Goal: Find contact information: Find contact information

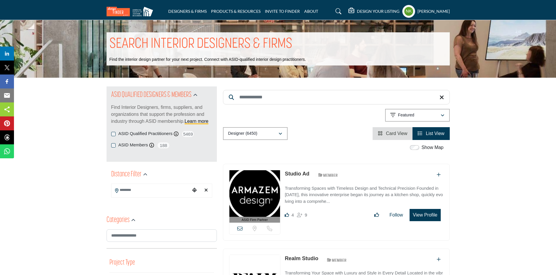
drag, startPoint x: 295, startPoint y: 95, endPoint x: 110, endPoint y: 97, distance: 184.3
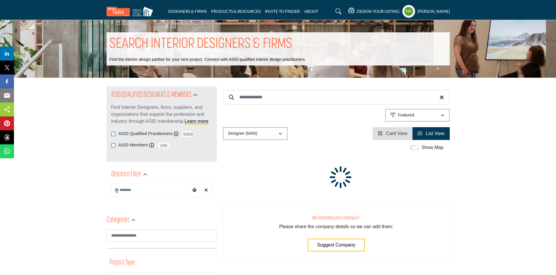
click at [255, 98] on input "Search Keyword" at bounding box center [336, 97] width 227 height 15
paste input "**********"
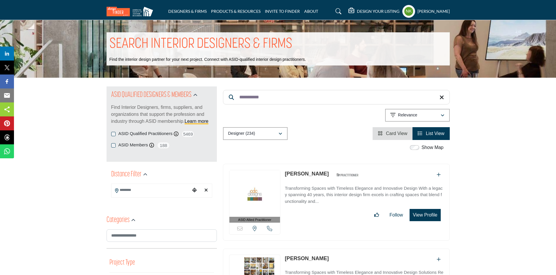
drag, startPoint x: 299, startPoint y: 172, endPoint x: 296, endPoint y: 174, distance: 3.6
click at [299, 172] on link "Julie Stark" at bounding box center [307, 174] width 44 height 6
drag, startPoint x: 186, startPoint y: 94, endPoint x: 126, endPoint y: 81, distance: 61.0
paste input "***"
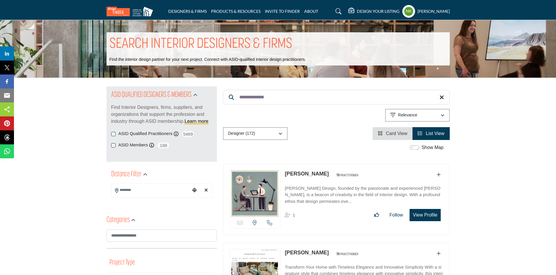
click at [291, 174] on link "Melissa Pinson" at bounding box center [307, 174] width 44 height 6
drag, startPoint x: 306, startPoint y: 100, endPoint x: 105, endPoint y: 93, distance: 201.0
paste input "Search Keyword"
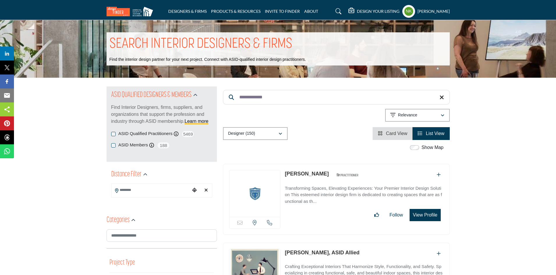
click at [291, 173] on link "Lizbeth Brown" at bounding box center [307, 174] width 44 height 6
drag, startPoint x: 279, startPoint y: 95, endPoint x: 95, endPoint y: 48, distance: 189.8
paste input "Search Keyword"
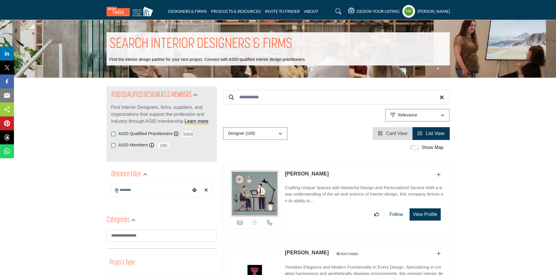
click at [287, 176] on link "Kristi Riva" at bounding box center [307, 174] width 44 height 6
click at [238, 224] on icon at bounding box center [239, 222] width 5 height 5
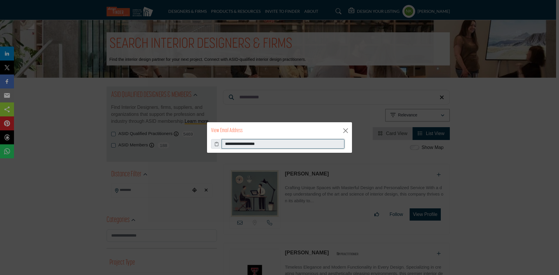
drag, startPoint x: 276, startPoint y: 143, endPoint x: 76, endPoint y: 133, distance: 200.5
click at [82, 137] on div "**********" at bounding box center [279, 137] width 559 height 275
drag, startPoint x: 346, startPoint y: 132, endPoint x: 300, endPoint y: 102, distance: 54.5
click at [346, 131] on button "Close" at bounding box center [345, 130] width 9 height 9
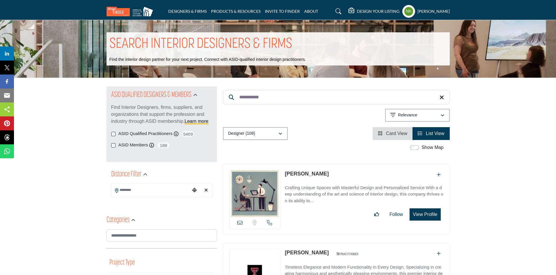
drag, startPoint x: 282, startPoint y: 90, endPoint x: 158, endPoint y: 92, distance: 124.0
paste input "**"
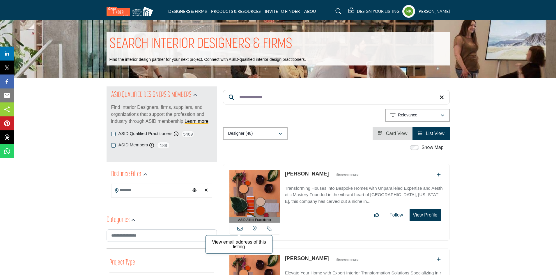
click at [239, 228] on div "View email address of this listing View the location of this listing Call Number" at bounding box center [254, 229] width 51 height 12
click at [239, 228] on icon at bounding box center [239, 228] width 5 height 5
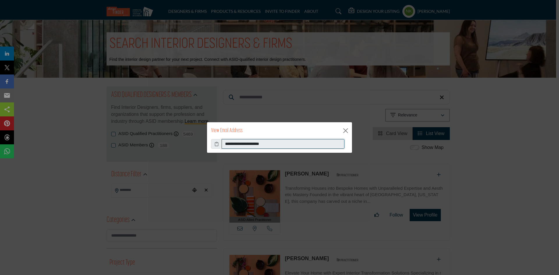
drag, startPoint x: 280, startPoint y: 144, endPoint x: 130, endPoint y: 141, distance: 150.5
click at [132, 141] on div "**********" at bounding box center [279, 137] width 559 height 275
click at [344, 132] on div "View Email Address" at bounding box center [279, 130] width 145 height 17
click at [344, 132] on button "Close" at bounding box center [345, 130] width 9 height 9
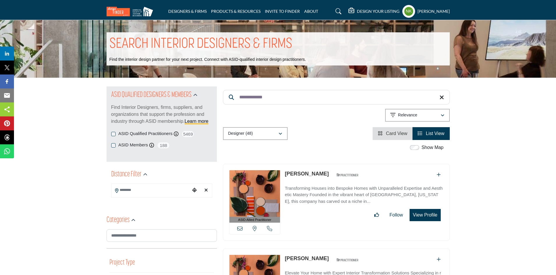
click at [300, 175] on link "Cheryl Orallo" at bounding box center [307, 174] width 44 height 6
drag, startPoint x: 284, startPoint y: 95, endPoint x: 165, endPoint y: 72, distance: 120.9
paste input "*"
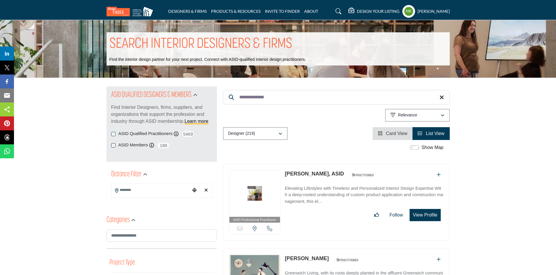
click at [302, 176] on link "Carolyn Aponte, ASID" at bounding box center [314, 174] width 59 height 6
drag, startPoint x: 291, startPoint y: 95, endPoint x: 135, endPoint y: 119, distance: 157.9
paste input "Search Keyword"
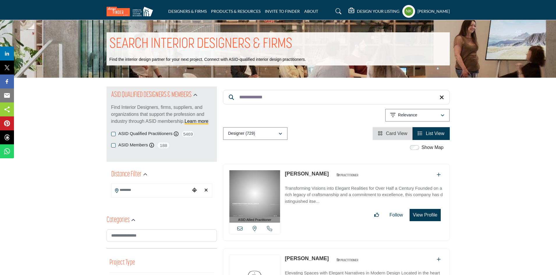
click at [237, 230] on div "View email address of this listing View the location of this listing Call Number" at bounding box center [254, 229] width 51 height 12
click at [241, 229] on icon at bounding box center [239, 228] width 5 height 5
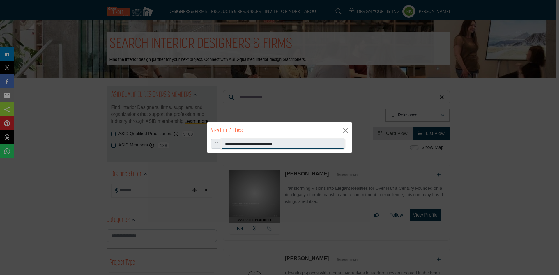
drag, startPoint x: 309, startPoint y: 139, endPoint x: 64, endPoint y: 145, distance: 245.2
click at [65, 148] on div "**********" at bounding box center [279, 137] width 559 height 275
drag, startPoint x: 349, startPoint y: 130, endPoint x: 342, endPoint y: 127, distance: 7.5
click at [348, 130] on button "Close" at bounding box center [345, 130] width 9 height 9
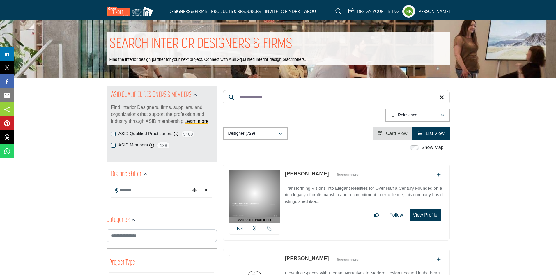
drag, startPoint x: 186, startPoint y: 95, endPoint x: 36, endPoint y: 56, distance: 154.4
paste input "Search Keyword"
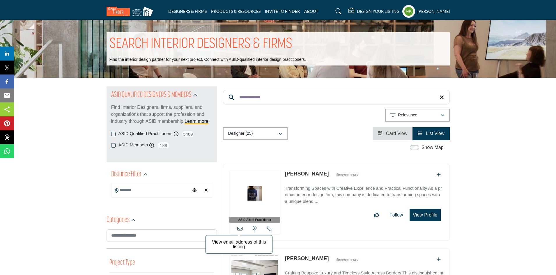
click at [241, 230] on icon at bounding box center [239, 228] width 5 height 5
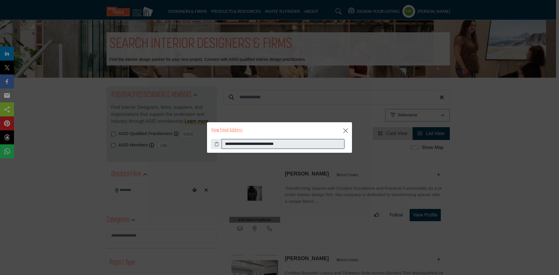
drag, startPoint x: 305, startPoint y: 139, endPoint x: 102, endPoint y: 130, distance: 203.4
click at [105, 134] on div "**********" at bounding box center [279, 137] width 559 height 275
click at [345, 129] on button "Close" at bounding box center [345, 130] width 9 height 9
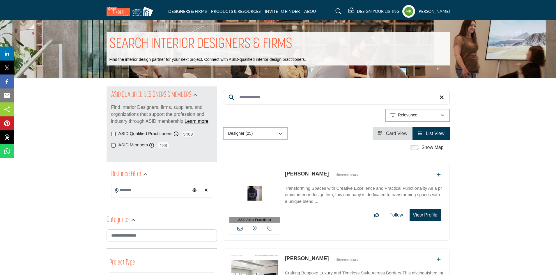
click at [292, 172] on link "Jason Bonura" at bounding box center [307, 174] width 44 height 6
drag, startPoint x: 303, startPoint y: 97, endPoint x: 0, endPoint y: 44, distance: 307.3
paste input "*"
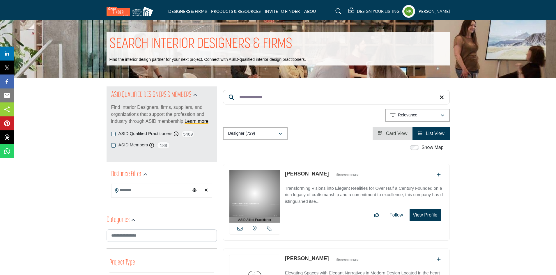
click at [301, 174] on link "Serina Hammer" at bounding box center [307, 174] width 44 height 6
drag, startPoint x: 251, startPoint y: 98, endPoint x: 75, endPoint y: 116, distance: 177.1
paste input "Search Keyword"
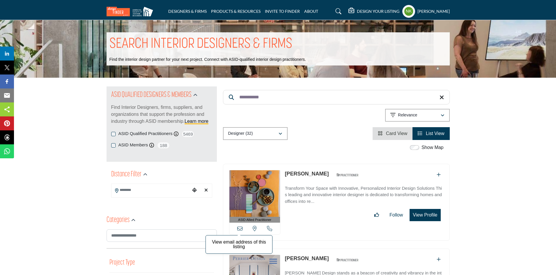
click at [238, 229] on icon at bounding box center [239, 228] width 5 height 5
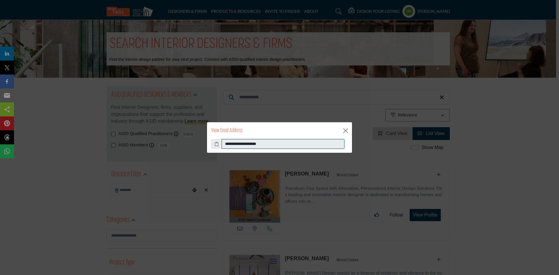
drag, startPoint x: 230, startPoint y: 145, endPoint x: 58, endPoint y: 155, distance: 172.6
click at [67, 158] on div "**********" at bounding box center [279, 137] width 559 height 275
click at [346, 130] on button "Close" at bounding box center [345, 130] width 9 height 9
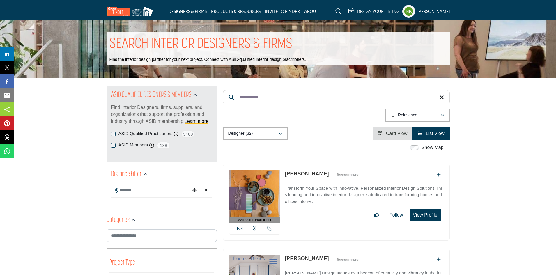
click at [302, 173] on link "Patti Adams" at bounding box center [307, 174] width 44 height 6
drag, startPoint x: 195, startPoint y: 90, endPoint x: 87, endPoint y: 68, distance: 110.2
paste input "******"
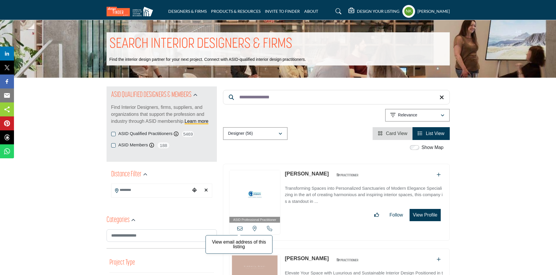
click at [239, 230] on icon at bounding box center [239, 228] width 5 height 5
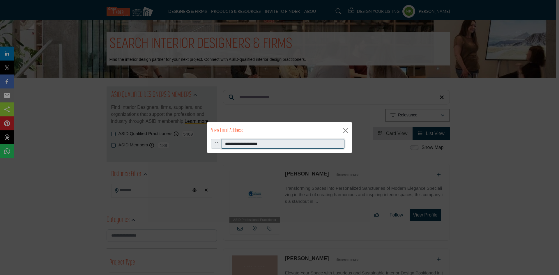
drag, startPoint x: 286, startPoint y: 141, endPoint x: 58, endPoint y: 136, distance: 228.3
click at [60, 137] on div "**********" at bounding box center [279, 137] width 559 height 275
click at [341, 134] on div "View Email Address" at bounding box center [279, 130] width 145 height 17
click at [345, 130] on button "Close" at bounding box center [345, 130] width 9 height 9
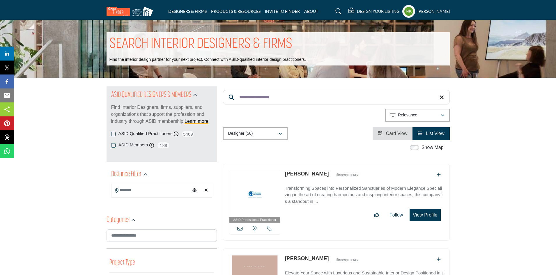
click at [292, 172] on link "Kimberly Prescott" at bounding box center [307, 174] width 44 height 6
drag, startPoint x: 293, startPoint y: 96, endPoint x: 91, endPoint y: 64, distance: 203.7
paste input "******"
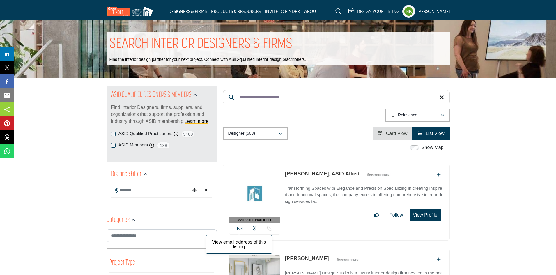
click at [240, 231] on icon at bounding box center [239, 228] width 5 height 5
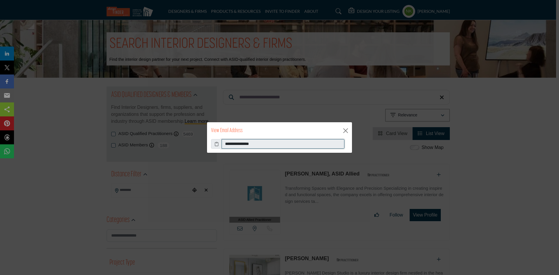
drag, startPoint x: 270, startPoint y: 145, endPoint x: 54, endPoint y: 126, distance: 216.5
click at [56, 128] on div "**********" at bounding box center [279, 137] width 559 height 275
click at [347, 131] on button "Close" at bounding box center [345, 130] width 9 height 9
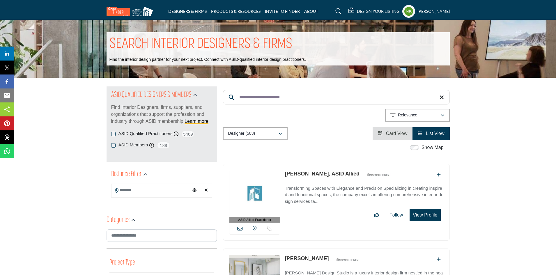
click at [302, 174] on link "Katherine Killough-Seno, ASID Allied" at bounding box center [322, 174] width 75 height 6
drag, startPoint x: 310, startPoint y: 99, endPoint x: 61, endPoint y: 24, distance: 259.6
paste input "Search Keyword"
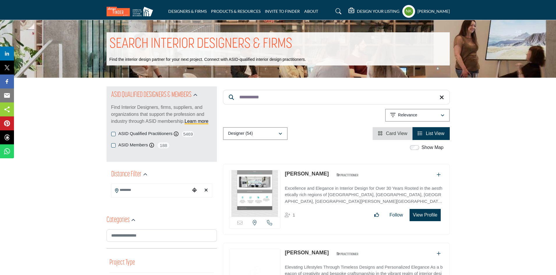
click at [295, 173] on link "Donna Bello" at bounding box center [307, 174] width 44 height 6
drag, startPoint x: 277, startPoint y: 92, endPoint x: 141, endPoint y: 110, distance: 137.2
paste input "****"
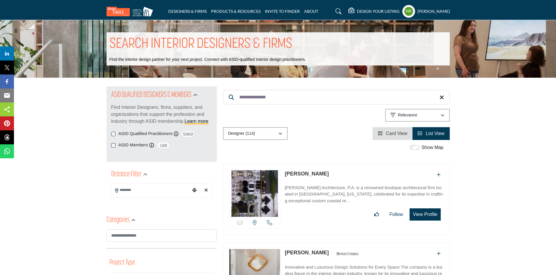
click at [290, 173] on link "Madison Johnson" at bounding box center [307, 174] width 44 height 6
drag, startPoint x: 285, startPoint y: 98, endPoint x: 170, endPoint y: 64, distance: 120.0
paste input "Search Keyword"
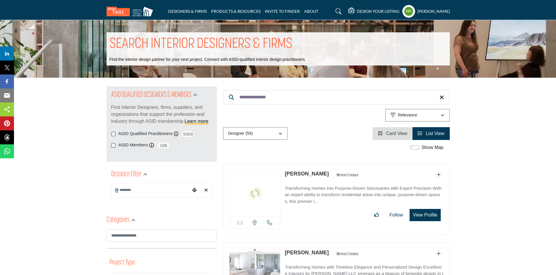
click at [295, 171] on link "Darlene Rollins" at bounding box center [307, 174] width 44 height 6
drag, startPoint x: 311, startPoint y: 93, endPoint x: 176, endPoint y: 91, distance: 135.4
paste input "***"
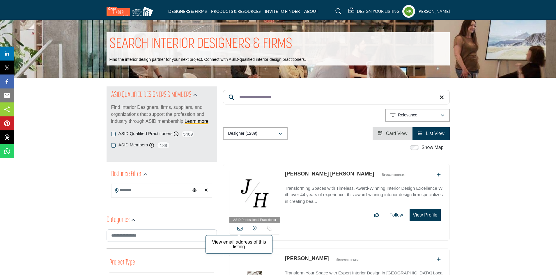
click at [239, 229] on icon at bounding box center [239, 228] width 5 height 5
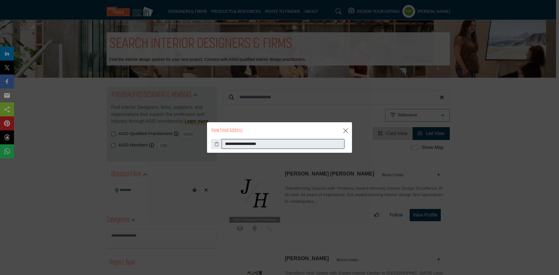
drag, startPoint x: 222, startPoint y: 141, endPoint x: 131, endPoint y: 131, distance: 91.1
click at [131, 132] on div "**********" at bounding box center [279, 137] width 559 height 275
click at [348, 133] on button "Close" at bounding box center [345, 130] width 9 height 9
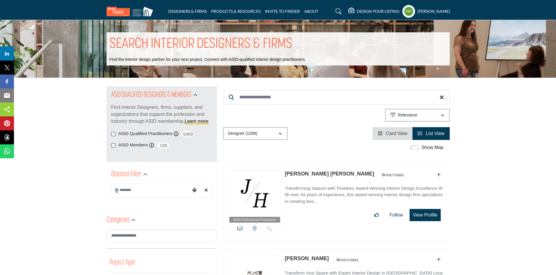
click at [316, 173] on link "Judy Howard Harpel" at bounding box center [329, 174] width 89 height 6
drag, startPoint x: 293, startPoint y: 99, endPoint x: 171, endPoint y: 86, distance: 122.6
paste input "Search Keyword"
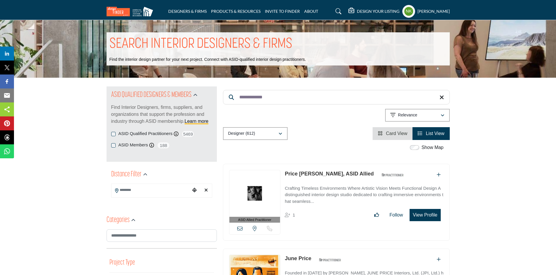
click at [236, 226] on div "View email address of this listing View the location of this listing" at bounding box center [254, 229] width 51 height 12
click at [240, 228] on icon at bounding box center [239, 228] width 5 height 5
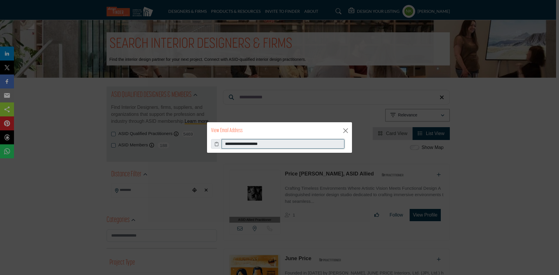
drag, startPoint x: 282, startPoint y: 147, endPoint x: 115, endPoint y: 123, distance: 168.5
click at [117, 124] on div "**********" at bounding box center [279, 137] width 559 height 275
click at [352, 130] on div "View Email Address" at bounding box center [279, 130] width 145 height 17
click at [341, 130] on button "Close" at bounding box center [345, 130] width 9 height 9
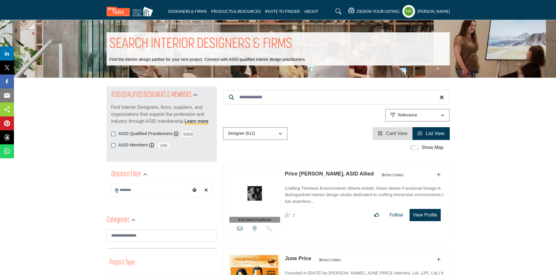
click at [300, 175] on link "Price Latimer, ASID Allied" at bounding box center [329, 174] width 89 height 6
drag, startPoint x: 289, startPoint y: 91, endPoint x: 190, endPoint y: 90, distance: 98.7
paste input "*"
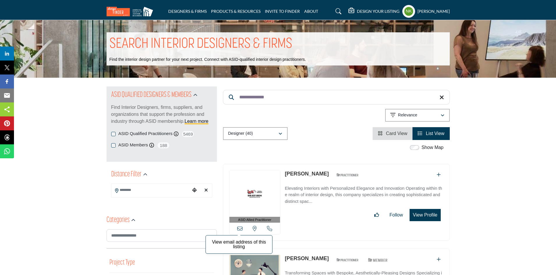
click at [240, 228] on icon at bounding box center [239, 228] width 5 height 5
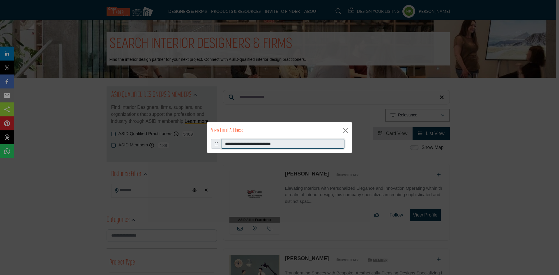
drag, startPoint x: 308, startPoint y: 139, endPoint x: 171, endPoint y: 152, distance: 137.9
click at [171, 152] on div "**********" at bounding box center [279, 137] width 559 height 275
drag, startPoint x: 346, startPoint y: 127, endPoint x: 315, endPoint y: 152, distance: 39.8
click at [346, 127] on button "Close" at bounding box center [345, 130] width 9 height 9
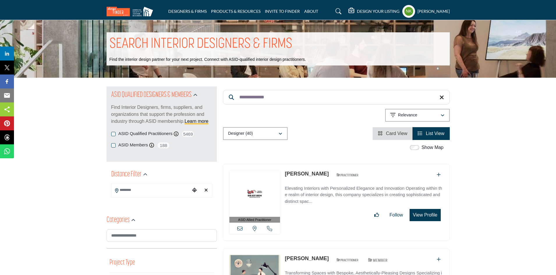
click at [300, 173] on link "Paula Esposito" at bounding box center [307, 174] width 44 height 6
drag, startPoint x: 313, startPoint y: 100, endPoint x: 178, endPoint y: 88, distance: 135.0
paste input "**"
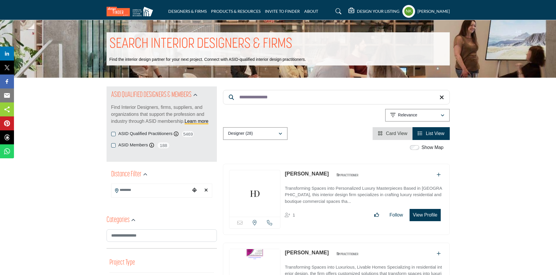
click at [307, 174] on link "Annamaria Corpas" at bounding box center [307, 174] width 44 height 6
drag, startPoint x: 286, startPoint y: 97, endPoint x: 177, endPoint y: 95, distance: 108.3
paste input "Search Keyword"
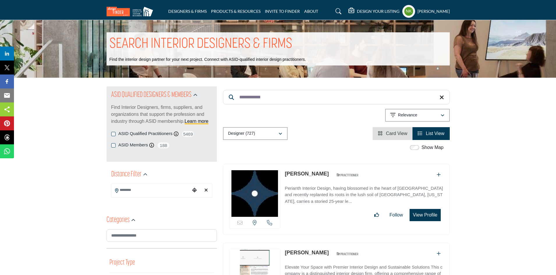
click at [295, 173] on link "Hilary Unger" at bounding box center [307, 174] width 44 height 6
drag, startPoint x: 247, startPoint y: 97, endPoint x: 128, endPoint y: 86, distance: 119.6
paste input "Search Keyword"
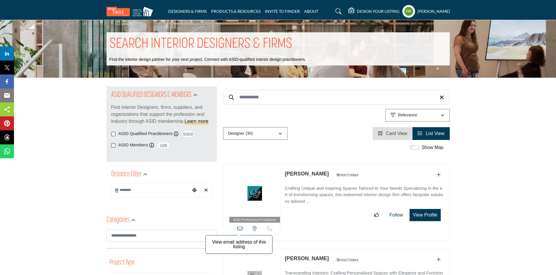
click at [242, 230] on icon at bounding box center [239, 228] width 5 height 5
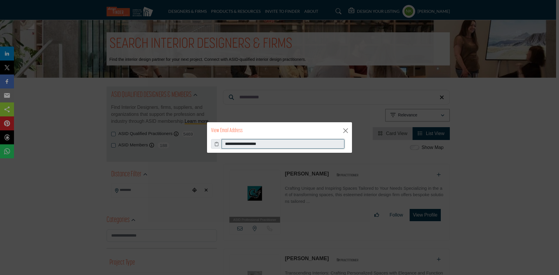
drag, startPoint x: 276, startPoint y: 142, endPoint x: 168, endPoint y: 129, distance: 109.1
click at [168, 129] on div "**********" at bounding box center [279, 137] width 559 height 275
click at [349, 128] on button "Close" at bounding box center [345, 130] width 9 height 9
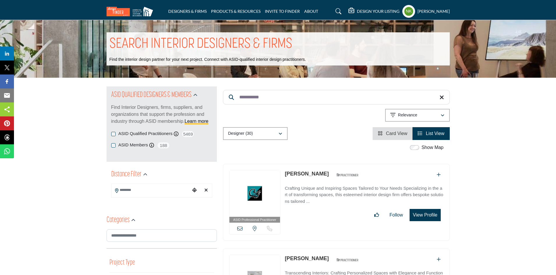
click at [293, 175] on link "Betsy Libby" at bounding box center [307, 174] width 44 height 6
drag, startPoint x: 269, startPoint y: 97, endPoint x: 148, endPoint y: 85, distance: 122.0
paste input "****"
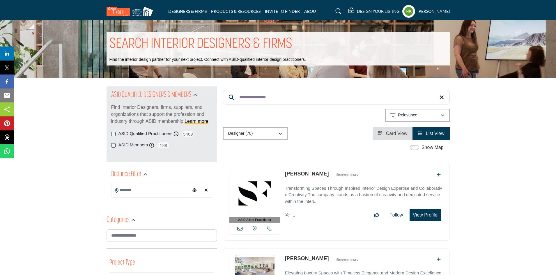
click at [241, 225] on div "View email address of this listing View the location of this listing Call Number" at bounding box center [254, 229] width 51 height 12
click at [240, 230] on icon at bounding box center [239, 228] width 5 height 5
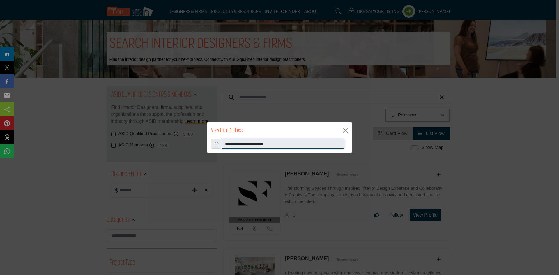
drag, startPoint x: 301, startPoint y: 144, endPoint x: 135, endPoint y: 146, distance: 165.9
click at [135, 146] on div "**********" at bounding box center [279, 137] width 559 height 275
click at [344, 132] on button "Close" at bounding box center [345, 130] width 9 height 9
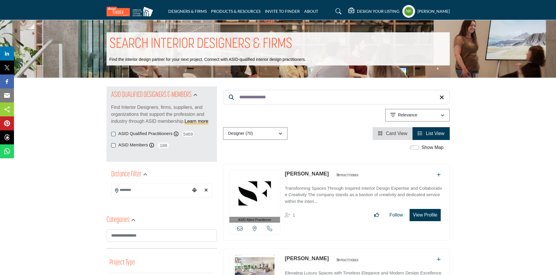
click at [307, 175] on link "Stephanie Leese" at bounding box center [307, 174] width 44 height 6
drag, startPoint x: 286, startPoint y: 92, endPoint x: 102, endPoint y: 76, distance: 184.4
paste input "Search Keyword"
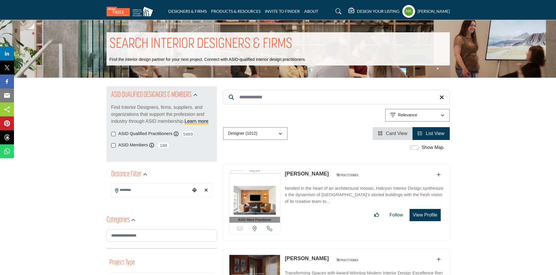
drag, startPoint x: 295, startPoint y: 95, endPoint x: 65, endPoint y: 51, distance: 234.2
paste input "********"
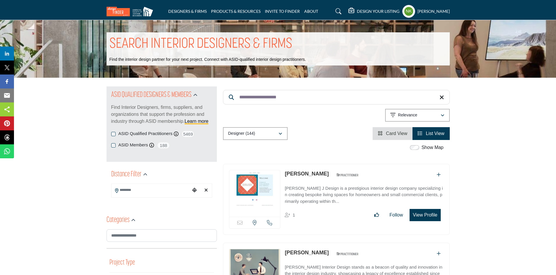
click at [291, 174] on link "Melinda Betts Jackson" at bounding box center [307, 174] width 44 height 6
click at [281, 93] on input "**********" at bounding box center [336, 97] width 227 height 15
drag, startPoint x: 287, startPoint y: 94, endPoint x: 101, endPoint y: 77, distance: 186.7
paste input "Search Keyword"
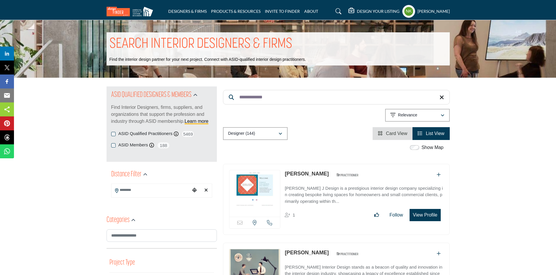
type input "**********"
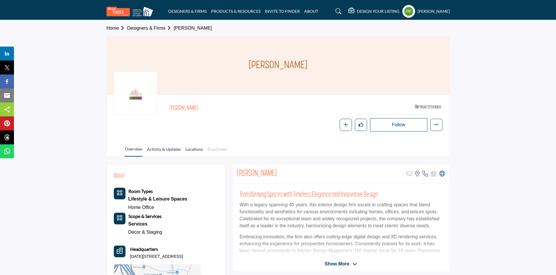
click at [216, 150] on link "Employees" at bounding box center [217, 151] width 20 height 10
click at [442, 173] on icon at bounding box center [442, 174] width 6 height 6
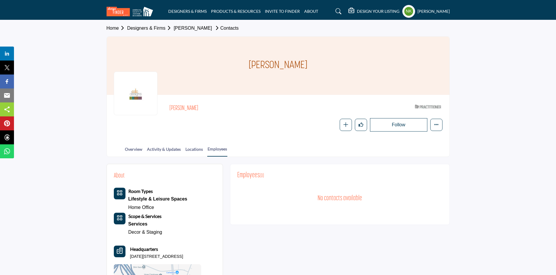
scroll to position [29, 0]
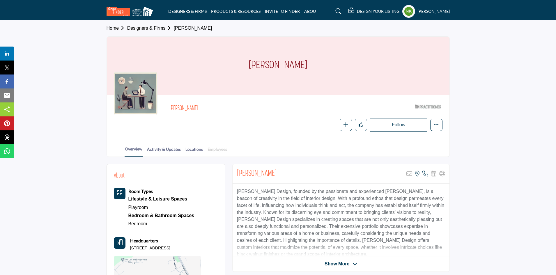
click at [219, 148] on link "Employees" at bounding box center [217, 151] width 20 height 10
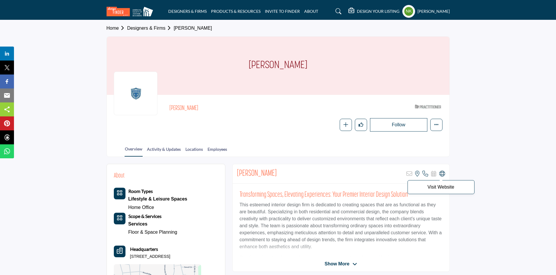
click at [443, 174] on icon at bounding box center [442, 174] width 6 height 6
click at [213, 149] on link "Employees" at bounding box center [217, 151] width 20 height 10
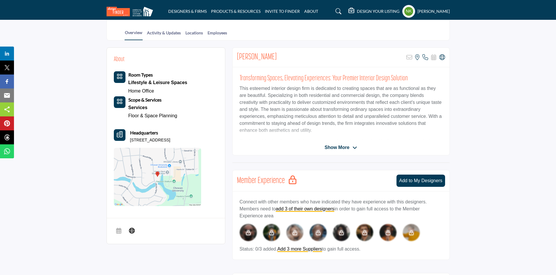
scroll to position [58, 0]
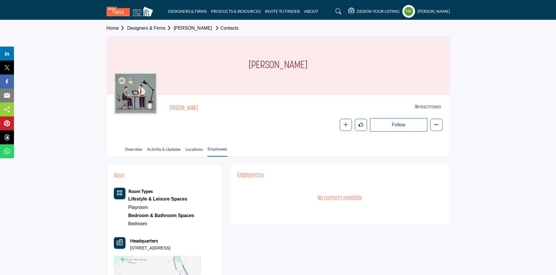
scroll to position [29, 0]
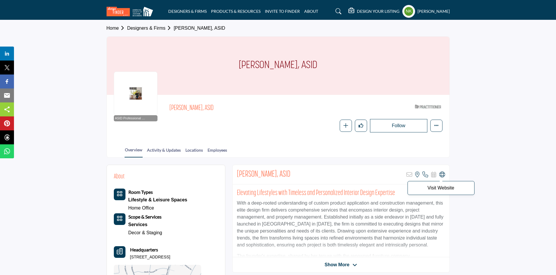
click at [443, 175] on icon at bounding box center [442, 175] width 6 height 6
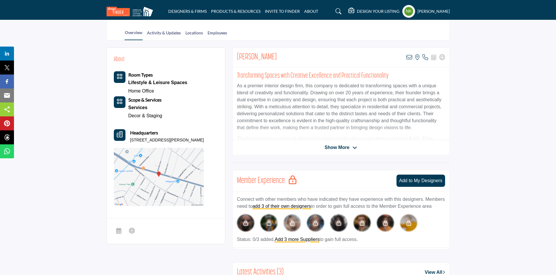
scroll to position [58, 0]
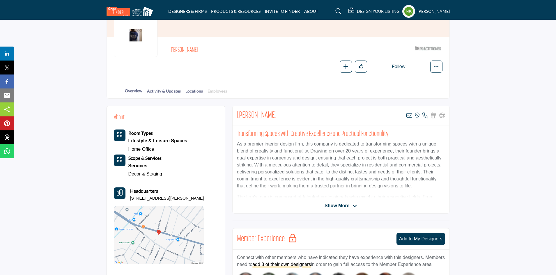
click at [217, 89] on link "Employees" at bounding box center [217, 93] width 20 height 10
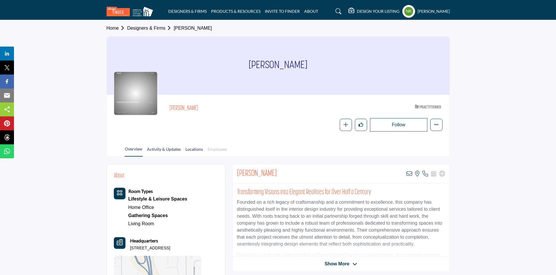
click at [216, 150] on link "Employees" at bounding box center [217, 151] width 20 height 10
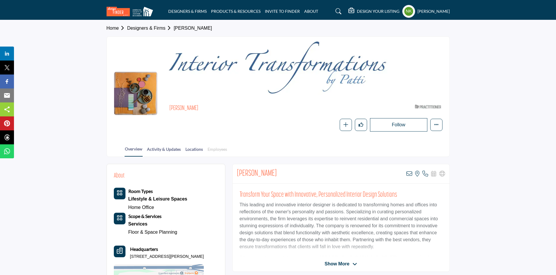
click at [218, 150] on link "Employees" at bounding box center [217, 151] width 20 height 10
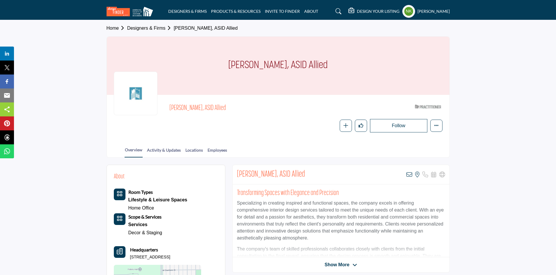
click at [217, 146] on div "Overview Activity & Updates Locations Employees" at bounding box center [285, 148] width 328 height 18
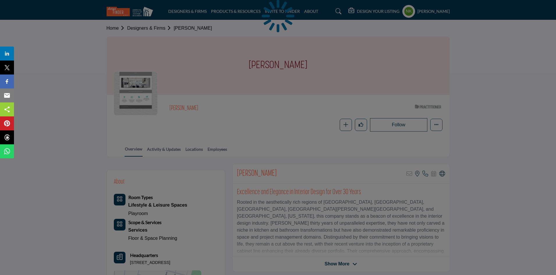
drag, startPoint x: 425, startPoint y: 187, endPoint x: 441, endPoint y: 173, distance: 22.1
click at [441, 173] on div at bounding box center [278, 137] width 556 height 275
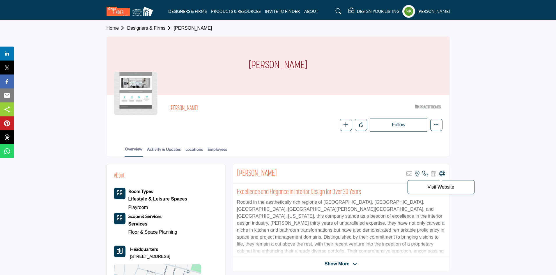
click at [440, 176] on icon at bounding box center [442, 174] width 6 height 6
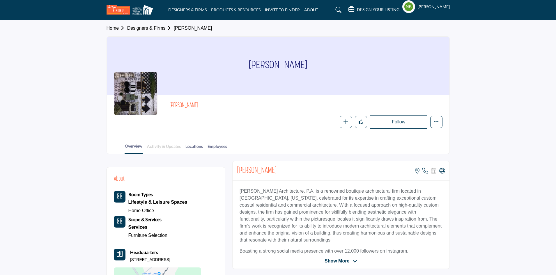
scroll to position [29, 0]
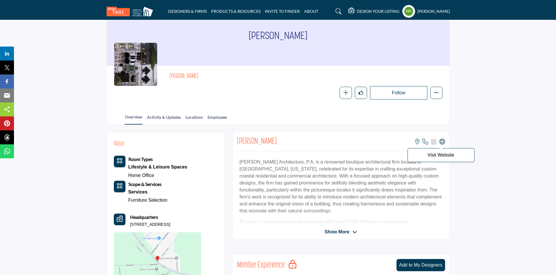
click at [442, 142] on icon at bounding box center [442, 142] width 6 height 6
click at [216, 116] on link "Employees" at bounding box center [217, 119] width 20 height 10
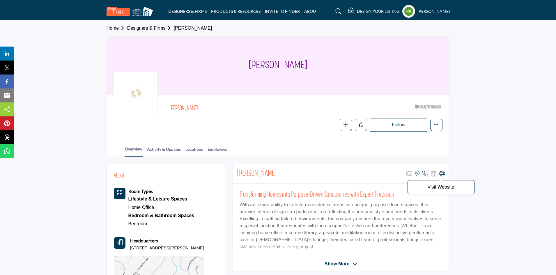
click at [441, 173] on icon at bounding box center [442, 174] width 6 height 6
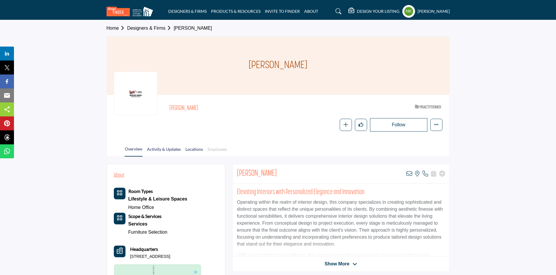
click at [216, 149] on link "Employees" at bounding box center [217, 151] width 20 height 10
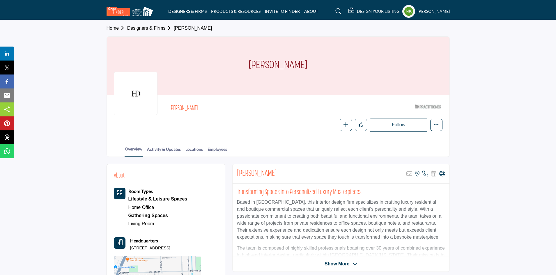
click at [0, 0] on div at bounding box center [0, 0] width 0 height 0
click at [441, 173] on icon at bounding box center [442, 174] width 6 height 6
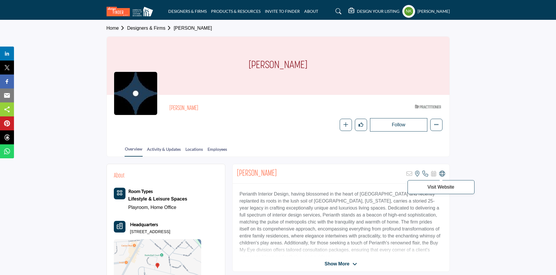
click at [442, 173] on icon at bounding box center [442, 174] width 6 height 6
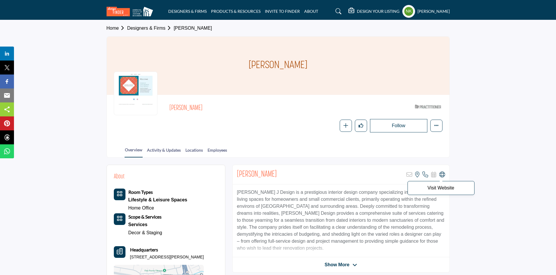
click at [443, 174] on icon at bounding box center [442, 175] width 6 height 6
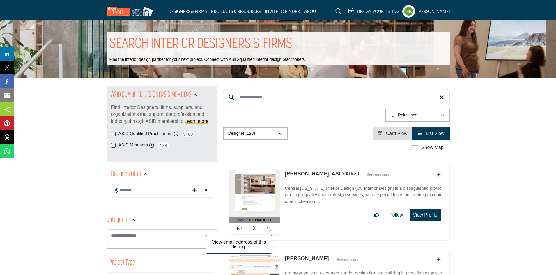
click at [238, 227] on icon at bounding box center [239, 228] width 5 height 5
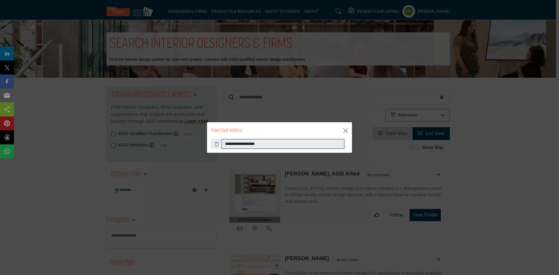
drag, startPoint x: 288, startPoint y: 144, endPoint x: 127, endPoint y: 144, distance: 161.3
click at [132, 145] on div "**********" at bounding box center [279, 137] width 559 height 275
click at [348, 132] on button "Close" at bounding box center [345, 130] width 9 height 9
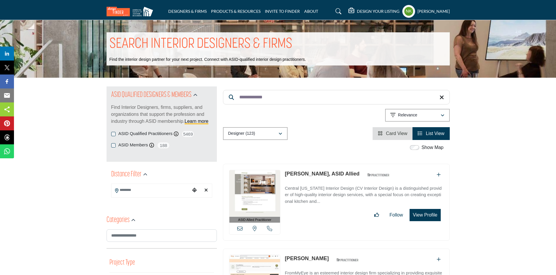
drag, startPoint x: 291, startPoint y: 98, endPoint x: 181, endPoint y: 98, distance: 110.6
paste input "Search Keyword"
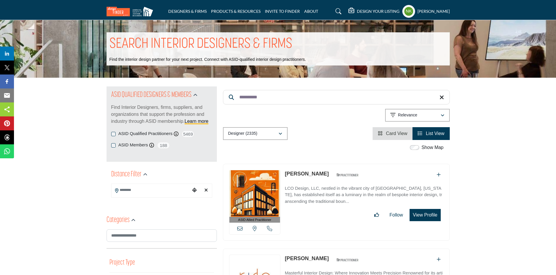
click at [287, 173] on link "Leanne Orr" at bounding box center [307, 174] width 44 height 6
click at [237, 229] on div "View email address of this listing View the location of this listing Call Number" at bounding box center [254, 229] width 51 height 12
click at [241, 228] on icon at bounding box center [239, 228] width 5 height 5
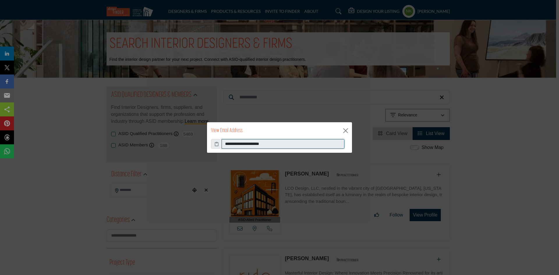
drag, startPoint x: 291, startPoint y: 145, endPoint x: 139, endPoint y: 153, distance: 152.1
click at [139, 153] on div "**********" at bounding box center [279, 137] width 559 height 275
click at [348, 131] on button "Close" at bounding box center [345, 130] width 9 height 9
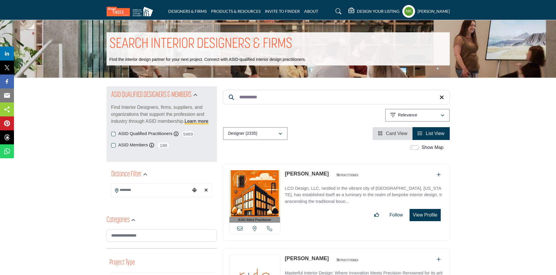
drag, startPoint x: 235, startPoint y: 89, endPoint x: 155, endPoint y: 59, distance: 85.3
paste input "*********"
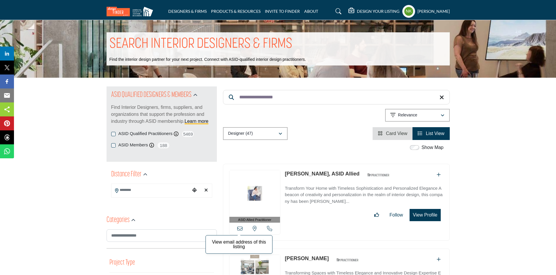
click at [240, 228] on icon at bounding box center [239, 228] width 5 height 5
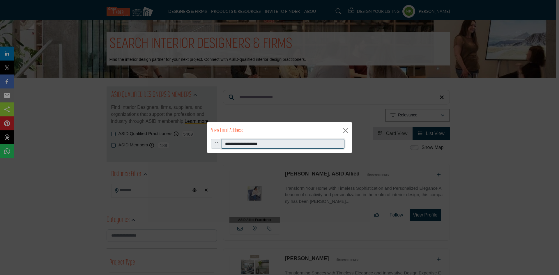
drag, startPoint x: 283, startPoint y: 143, endPoint x: 0, endPoint y: 127, distance: 283.4
click at [0, 127] on div "**********" at bounding box center [279, 137] width 559 height 275
click at [349, 130] on button "Close" at bounding box center [345, 130] width 9 height 9
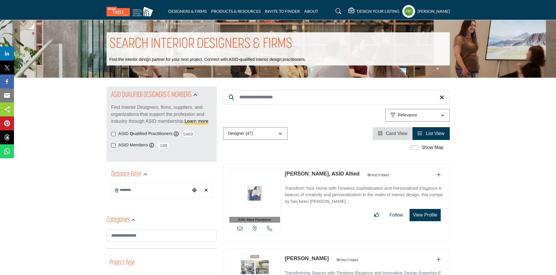
click at [301, 173] on link "Danielle Palmadessa, ASID Allied" at bounding box center [322, 174] width 75 height 6
drag, startPoint x: 284, startPoint y: 95, endPoint x: 106, endPoint y: 86, distance: 178.4
paste input "Search Keyword"
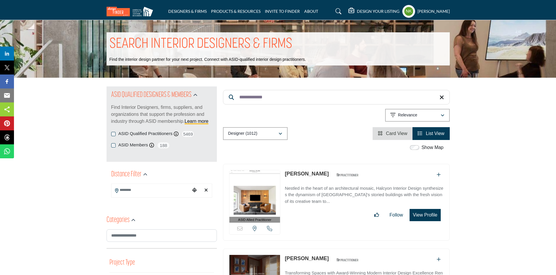
drag, startPoint x: 310, startPoint y: 189, endPoint x: 295, endPoint y: 172, distance: 22.5
click at [295, 172] on link "Hayley Curtin" at bounding box center [307, 174] width 44 height 6
drag, startPoint x: 278, startPoint y: 92, endPoint x: 122, endPoint y: 82, distance: 157.0
paste input "**"
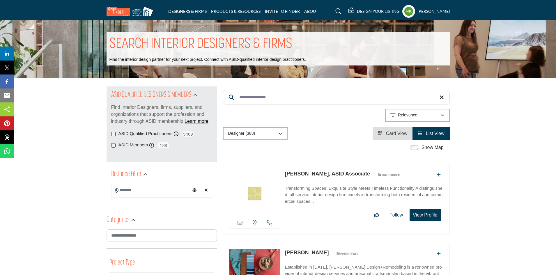
click at [306, 172] on link "Lori Sain Smith, ASID Associate" at bounding box center [327, 174] width 85 height 6
drag, startPoint x: 278, startPoint y: 93, endPoint x: 69, endPoint y: 73, distance: 210.0
paste input "Search Keyword"
click at [300, 173] on link "Laurie Anastos" at bounding box center [307, 174] width 44 height 6
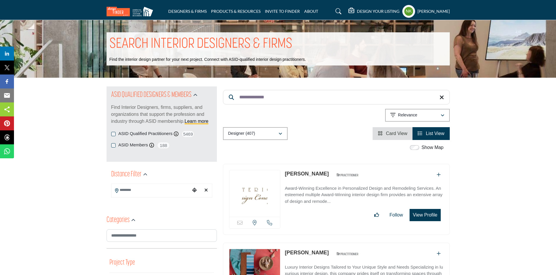
drag, startPoint x: 231, startPoint y: 93, endPoint x: 45, endPoint y: 62, distance: 188.4
paste input "Search Keyword"
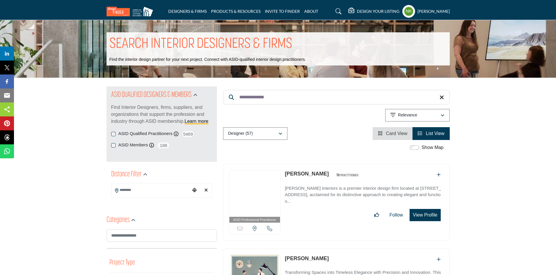
scroll to position [29, 0]
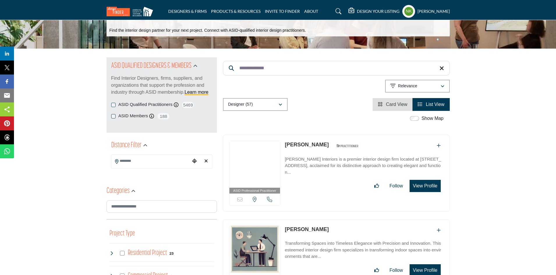
click at [298, 146] on link "Nancy Benjamin" at bounding box center [307, 145] width 44 height 6
drag, startPoint x: 277, startPoint y: 69, endPoint x: 47, endPoint y: 22, distance: 235.3
paste input "Search Keyword"
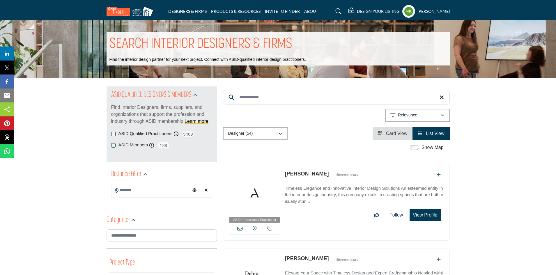
click at [237, 229] on div "View email address of this listing View the location of this listing Call Number" at bounding box center [254, 229] width 51 height 12
click at [242, 229] on icon at bounding box center [239, 228] width 5 height 5
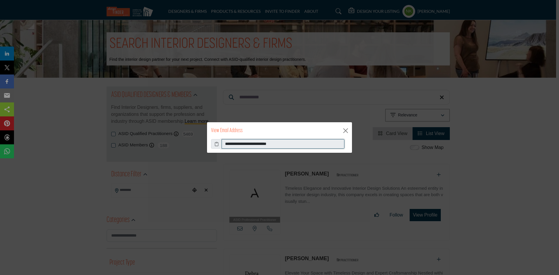
drag, startPoint x: 303, startPoint y: 143, endPoint x: 66, endPoint y: 137, distance: 237.3
click at [67, 140] on div "**********" at bounding box center [279, 137] width 559 height 275
click at [348, 132] on button "Close" at bounding box center [345, 130] width 9 height 9
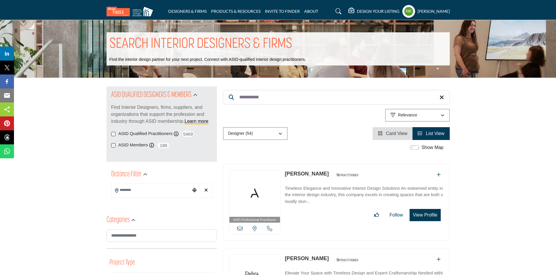
click at [295, 176] on link "Debra Alton" at bounding box center [307, 174] width 44 height 6
drag, startPoint x: 277, startPoint y: 102, endPoint x: 0, endPoint y: 46, distance: 282.4
paste input "***"
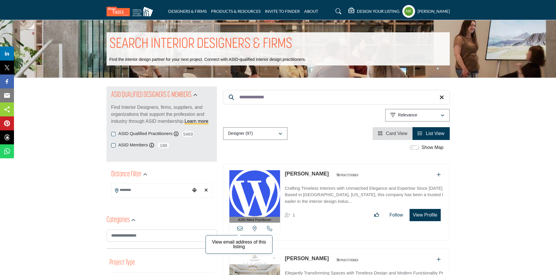
click at [240, 229] on icon at bounding box center [239, 228] width 5 height 5
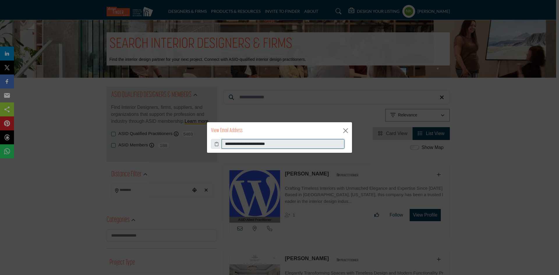
drag, startPoint x: 294, startPoint y: 144, endPoint x: 27, endPoint y: 135, distance: 267.1
click at [29, 137] on div "**********" at bounding box center [279, 137] width 559 height 275
click at [345, 130] on button "Close" at bounding box center [345, 130] width 9 height 9
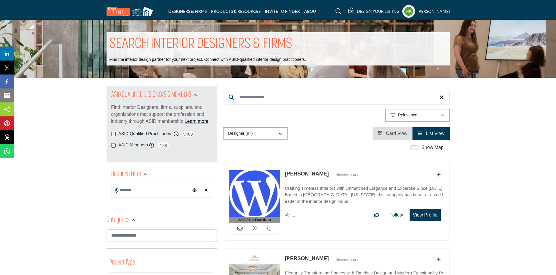
click at [295, 173] on link "Sarah Thurston" at bounding box center [307, 174] width 44 height 6
drag, startPoint x: 278, startPoint y: 92, endPoint x: 116, endPoint y: 98, distance: 162.5
paste input "Search Keyword"
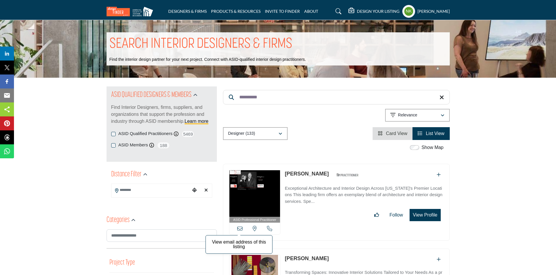
click at [241, 228] on icon at bounding box center [239, 228] width 5 height 5
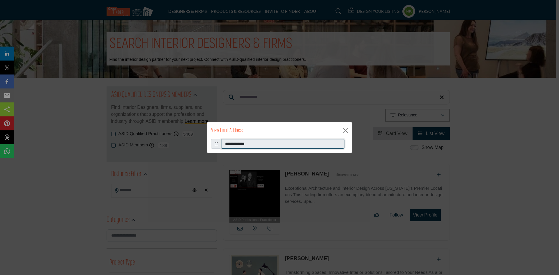
drag, startPoint x: 296, startPoint y: 144, endPoint x: 73, endPoint y: 157, distance: 223.0
click at [74, 157] on div "**********" at bounding box center [279, 137] width 559 height 275
drag, startPoint x: 346, startPoint y: 128, endPoint x: 335, endPoint y: 142, distance: 17.6
click at [347, 128] on button "Close" at bounding box center [345, 130] width 9 height 9
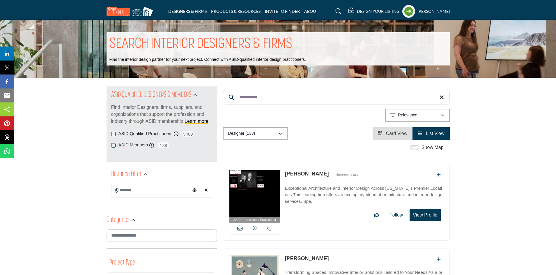
click at [300, 174] on link "[PERSON_NAME]" at bounding box center [307, 174] width 44 height 6
drag, startPoint x: 305, startPoint y: 96, endPoint x: 71, endPoint y: 66, distance: 236.2
paste input "*******"
type input "**********"
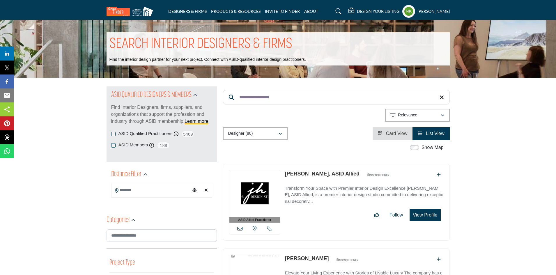
click at [240, 228] on icon at bounding box center [239, 228] width 5 height 5
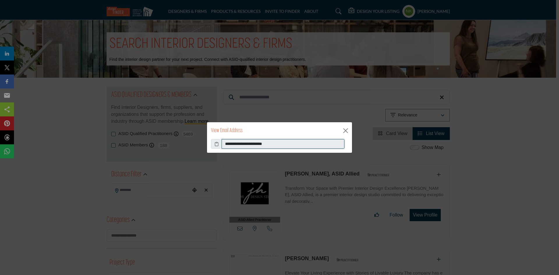
drag, startPoint x: 302, startPoint y: 147, endPoint x: 23, endPoint y: 137, distance: 279.0
click at [23, 137] on div "**********" at bounding box center [279, 137] width 559 height 275
click at [346, 124] on div "View Email Address" at bounding box center [279, 130] width 145 height 17
drag, startPoint x: 346, startPoint y: 131, endPoint x: 326, endPoint y: 162, distance: 37.4
click at [346, 132] on button "Close" at bounding box center [345, 130] width 9 height 9
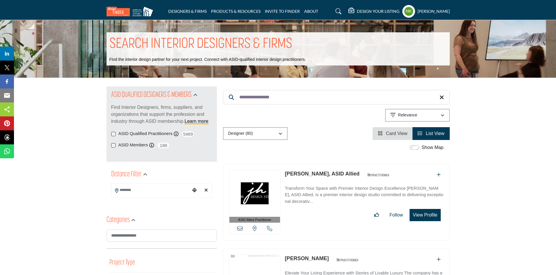
click at [318, 173] on link "Rachael Cavanaugh, ASID Allied" at bounding box center [322, 174] width 75 height 6
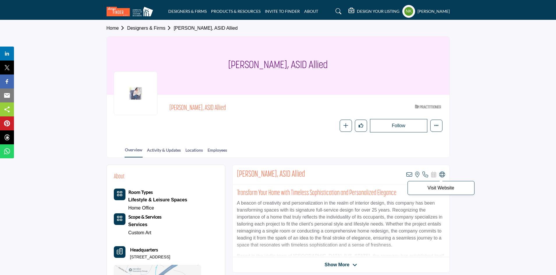
click at [441, 173] on icon at bounding box center [442, 175] width 6 height 6
click at [215, 149] on link "Employees" at bounding box center [217, 152] width 20 height 10
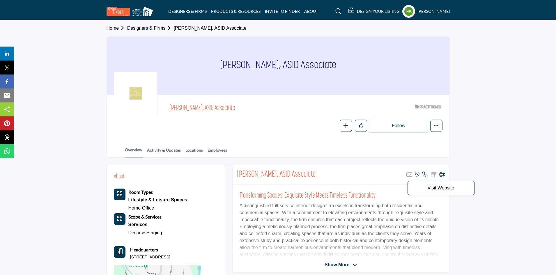
click at [442, 174] on icon at bounding box center [442, 175] width 6 height 6
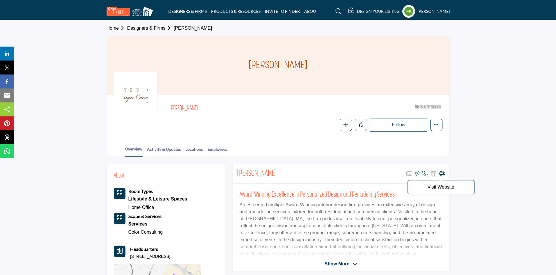
click at [442, 174] on icon at bounding box center [442, 174] width 6 height 6
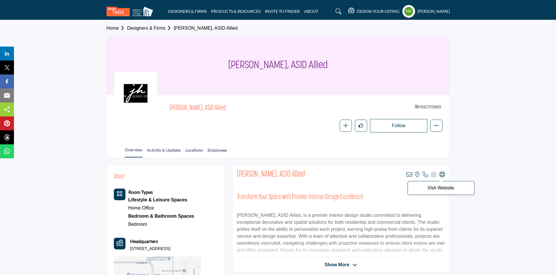
click at [441, 173] on icon at bounding box center [442, 175] width 6 height 6
